Goal: Check status: Check status

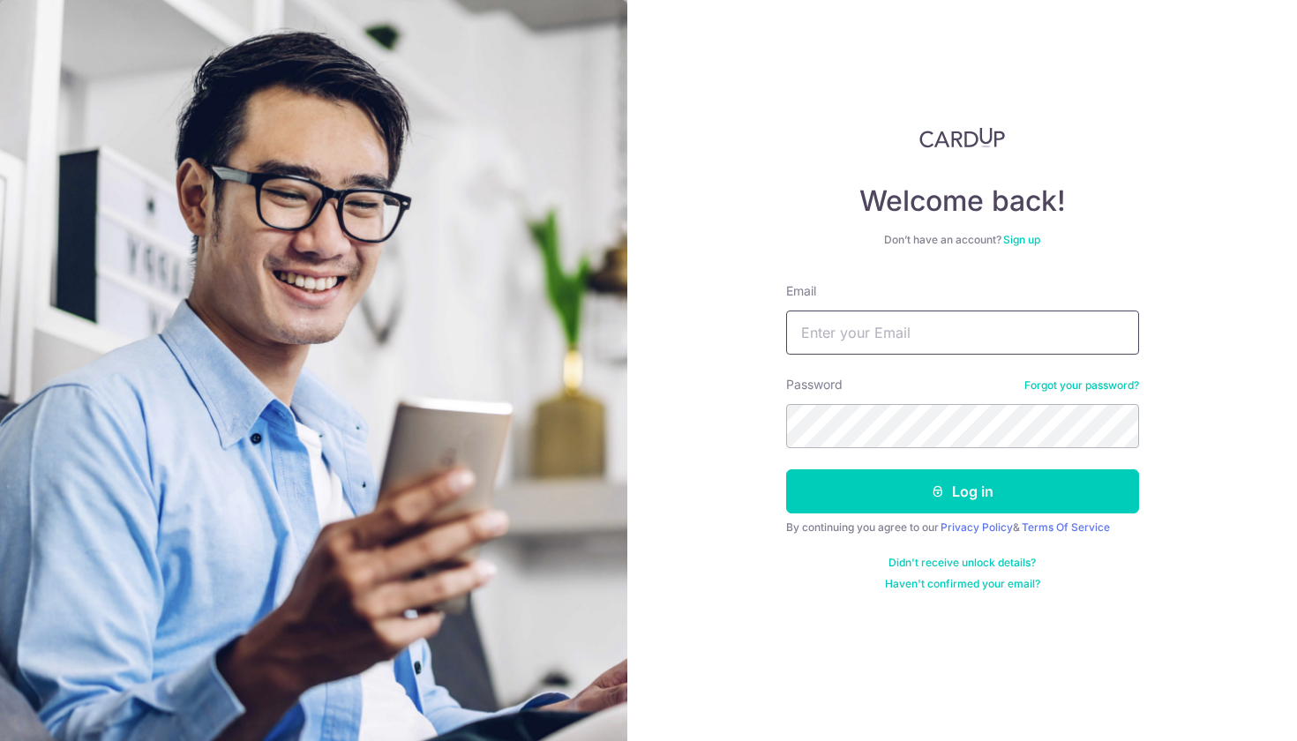
type input "[EMAIL_ADDRESS][DOMAIN_NAME]"
click at [962, 491] on button "Log in" at bounding box center [962, 491] width 353 height 44
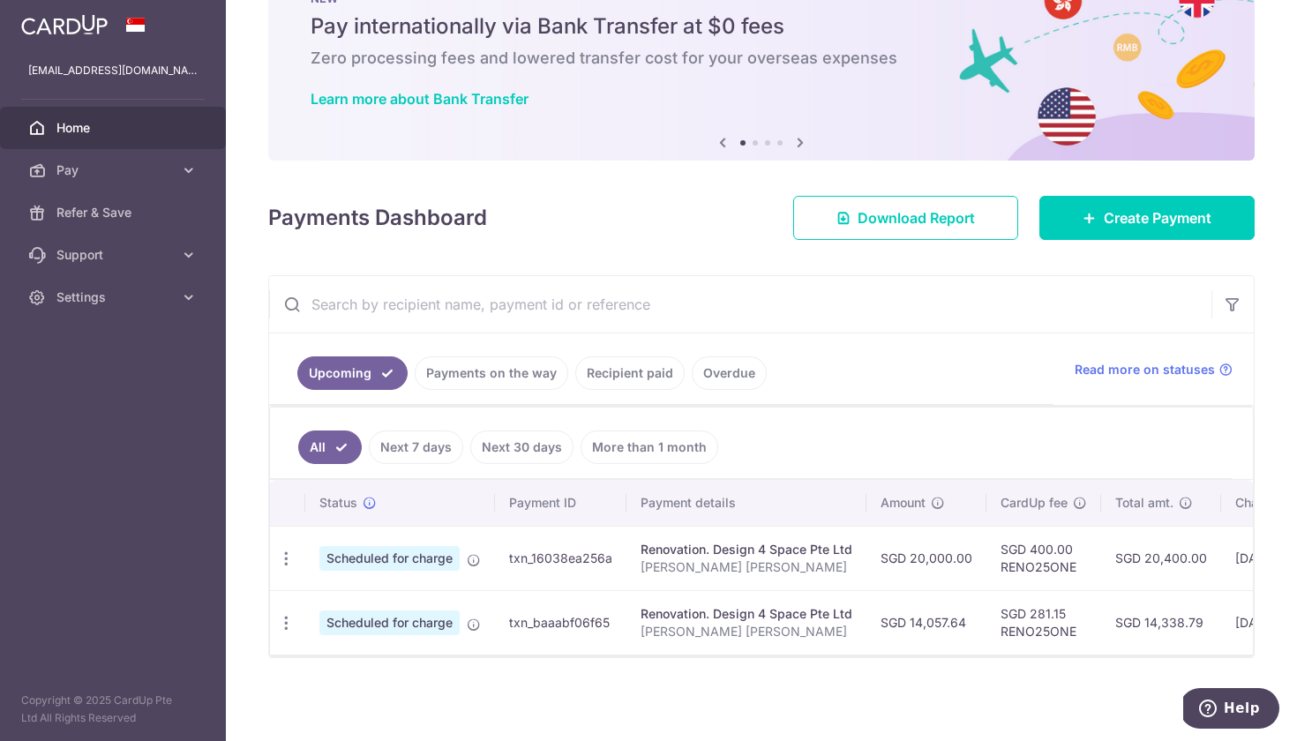
scroll to position [71, 0]
click at [576, 371] on link "Recipient paid" at bounding box center [629, 373] width 109 height 34
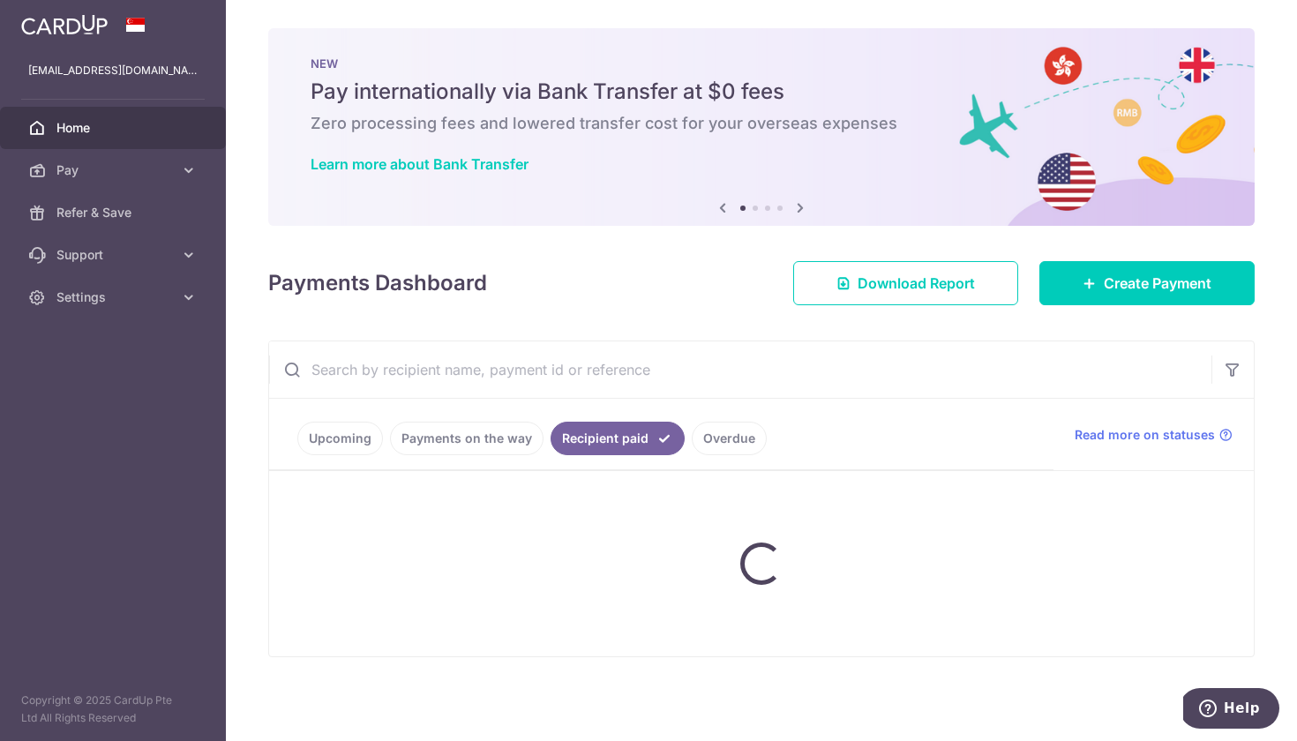
scroll to position [0, 0]
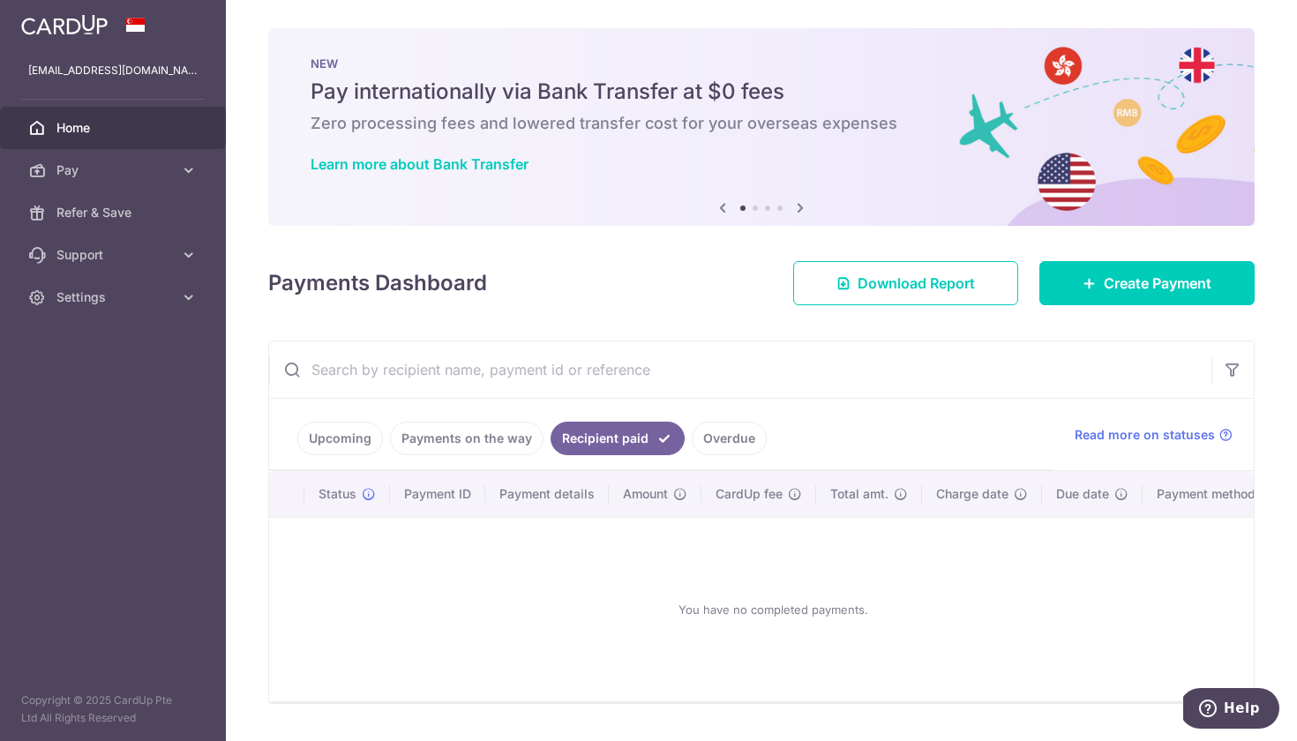
click at [519, 432] on link "Payments on the way" at bounding box center [467, 439] width 154 height 34
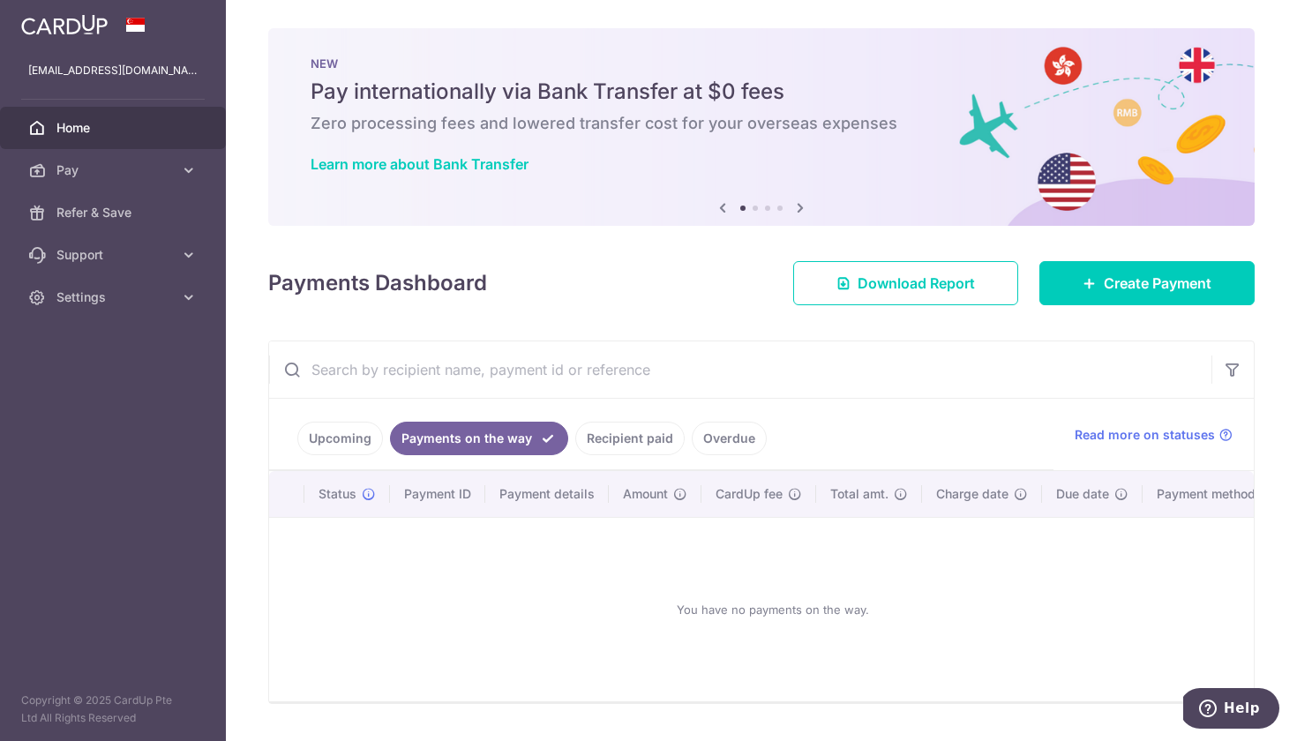
click at [386, 440] on li "Payments on the way" at bounding box center [475, 439] width 185 height 34
click at [364, 440] on link "Upcoming" at bounding box center [340, 439] width 86 height 34
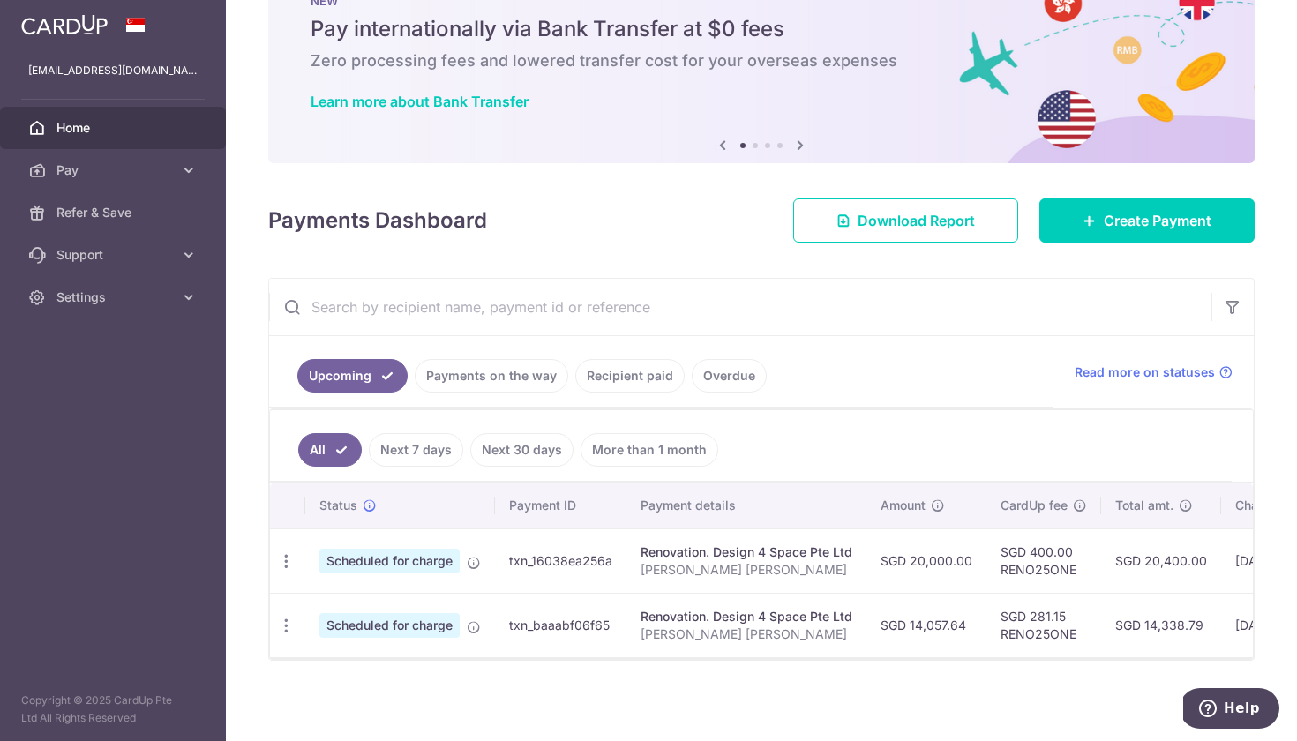
scroll to position [65, 0]
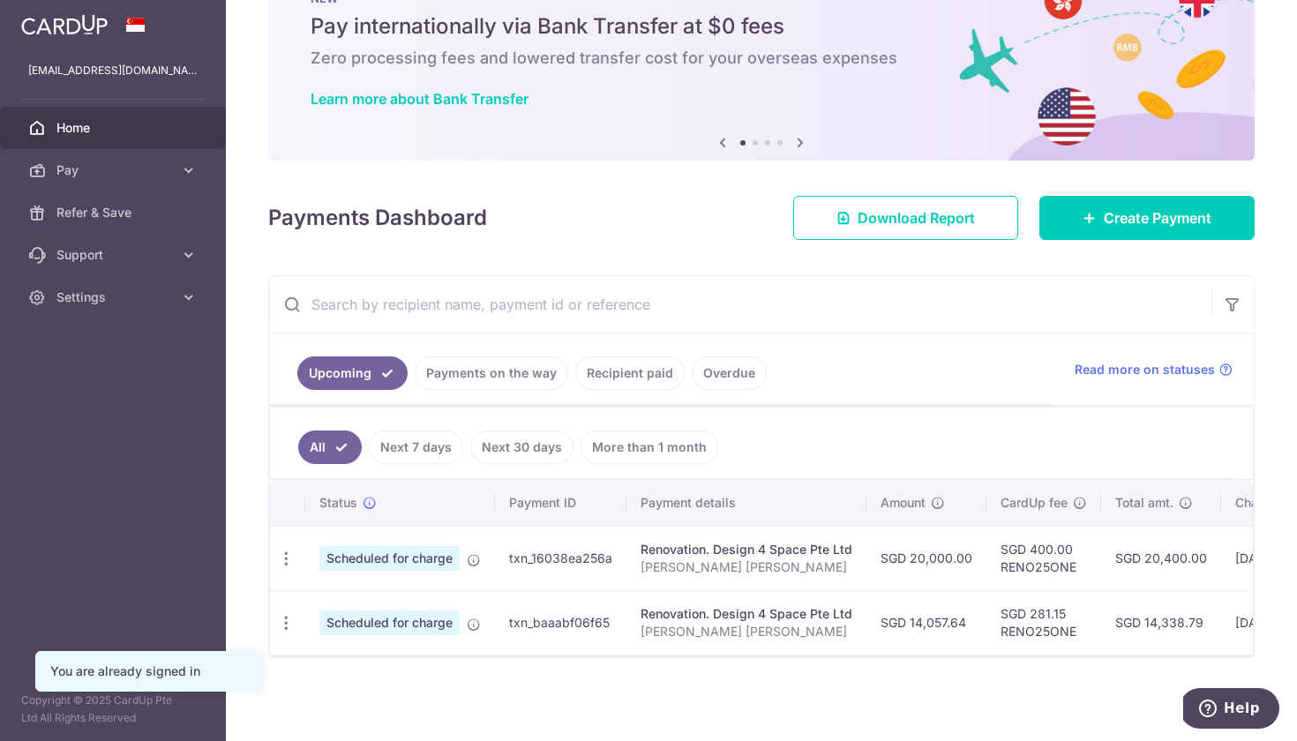
scroll to position [70, 0]
